Goal: Check status: Check status

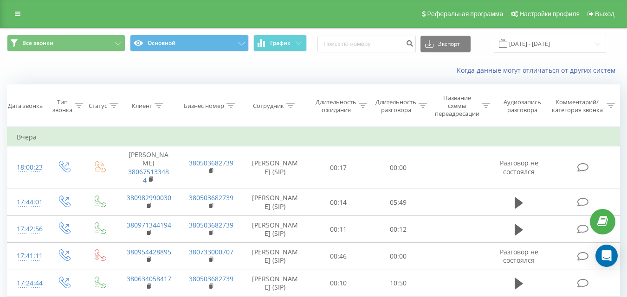
click at [294, 54] on div "Все звонки Основной График Экспорт .csv .xls .xlsx 22.09.2025 - 22.09.2025" at bounding box center [313, 43] width 626 height 31
click at [294, 43] on button "График" at bounding box center [279, 43] width 53 height 17
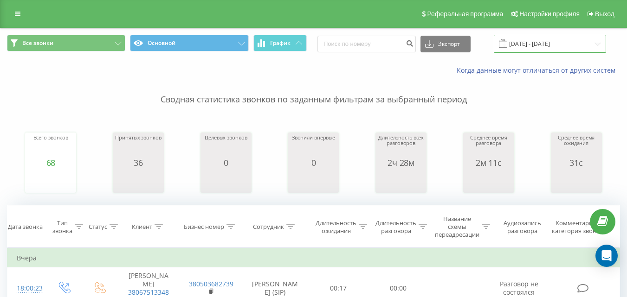
click at [546, 42] on input "22.09.2025 - 22.09.2025" at bounding box center [549, 44] width 112 height 18
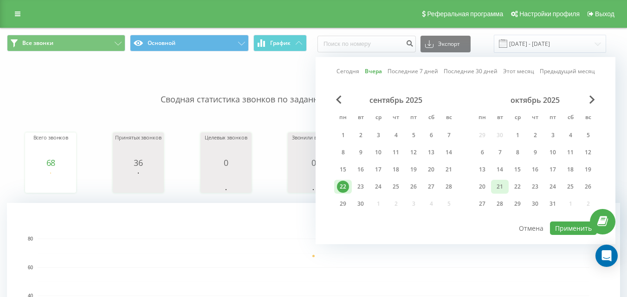
drag, startPoint x: 361, startPoint y: 188, endPoint x: 505, endPoint y: 193, distance: 143.4
click at [362, 188] on div "23" at bounding box center [360, 187] width 12 height 12
drag, startPoint x: 555, startPoint y: 226, endPoint x: 574, endPoint y: 227, distance: 19.0
click at [555, 226] on button "Применить" at bounding box center [573, 228] width 47 height 13
type input "[DATE] - [DATE]"
